Goal: Task Accomplishment & Management: Manage account settings

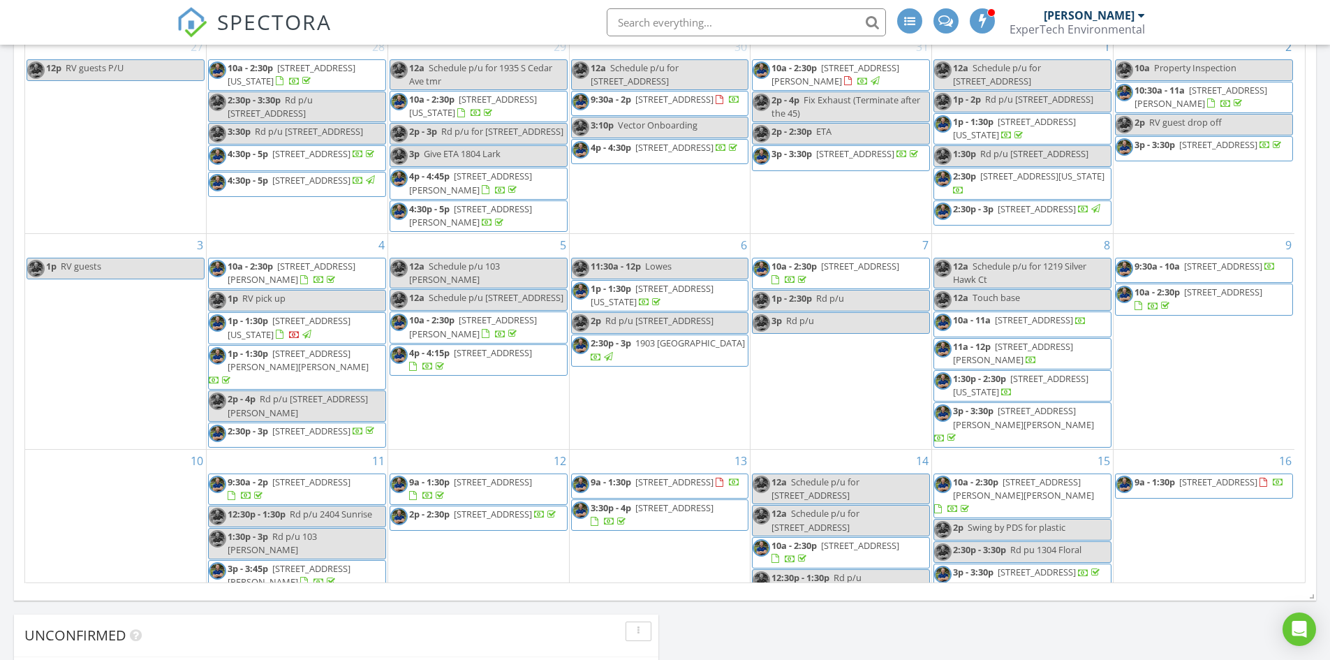
scroll to position [1292, 1352]
